Goal: Task Accomplishment & Management: Manage account settings

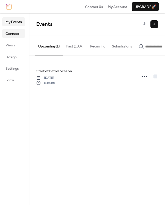
click at [11, 34] on span "Connect" at bounding box center [12, 33] width 14 height 5
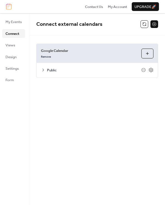
click at [43, 71] on icon at bounding box center [43, 70] width 4 height 4
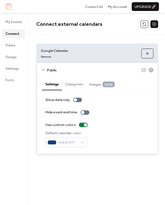
click at [44, 70] on icon at bounding box center [43, 70] width 4 height 4
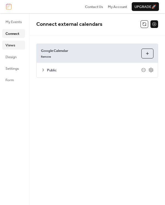
click at [12, 43] on span "Views" at bounding box center [10, 45] width 10 height 5
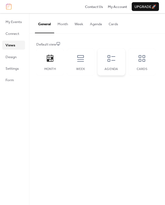
click at [105, 62] on div "Agenda" at bounding box center [111, 62] width 27 height 27
click at [143, 63] on div "Cards" at bounding box center [141, 62] width 27 height 27
click at [50, 62] on icon at bounding box center [50, 58] width 9 height 9
click at [62, 26] on button "Month" at bounding box center [62, 22] width 17 height 19
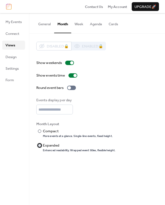
click at [53, 144] on div "Expanded" at bounding box center [78, 145] width 71 height 5
click at [14, 55] on span "Design" at bounding box center [10, 56] width 11 height 5
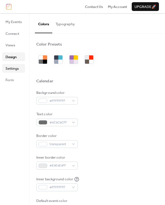
click at [12, 67] on span "Settings" at bounding box center [11, 68] width 13 height 5
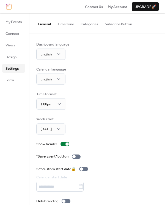
scroll to position [7, 0]
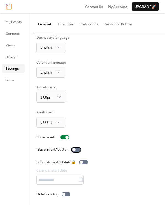
click at [78, 150] on div at bounding box center [76, 150] width 9 height 4
click at [78, 150] on div at bounding box center [78, 149] width 3 height 3
click at [7, 78] on span "Form" at bounding box center [9, 80] width 9 height 5
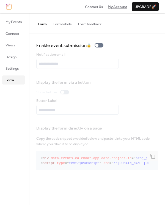
click at [112, 9] on span "My Account" at bounding box center [117, 6] width 19 height 5
click at [6, 23] on span "My Events" at bounding box center [13, 21] width 16 height 5
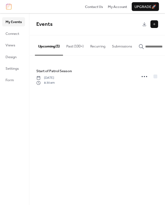
click at [156, 24] on button at bounding box center [154, 24] width 8 height 8
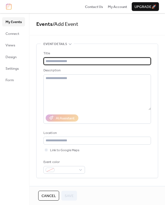
click at [48, 197] on span "Cancel" at bounding box center [49, 196] width 14 height 5
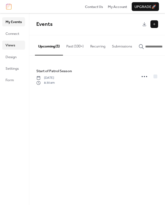
click at [10, 43] on span "Views" at bounding box center [10, 45] width 10 height 5
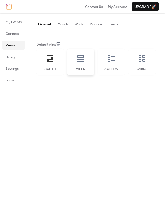
click at [79, 62] on icon at bounding box center [80, 58] width 9 height 9
click at [113, 69] on div "Agenda" at bounding box center [111, 69] width 16 height 4
click at [49, 62] on icon at bounding box center [50, 58] width 9 height 9
